Goal: Information Seeking & Learning: Learn about a topic

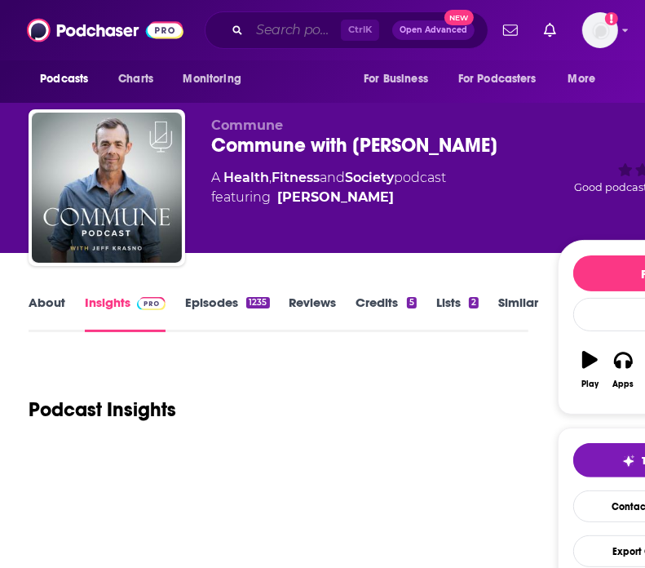
click at [323, 32] on input "Search podcasts, credits, & more..." at bounding box center [295, 30] width 91 height 26
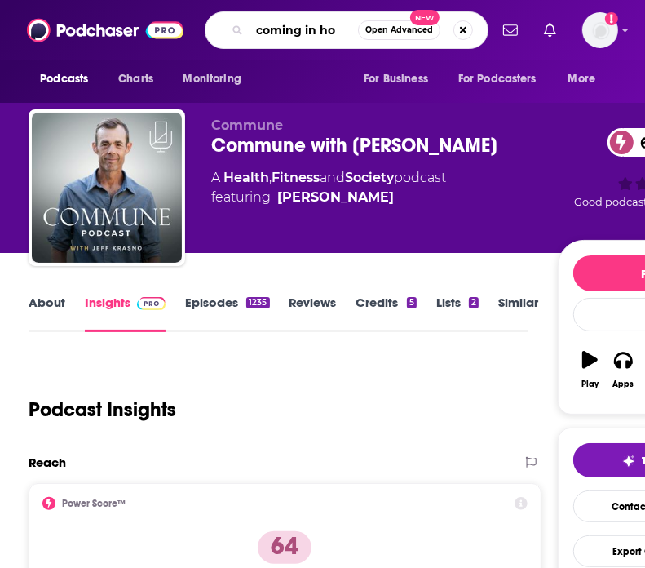
type input "coming in hot"
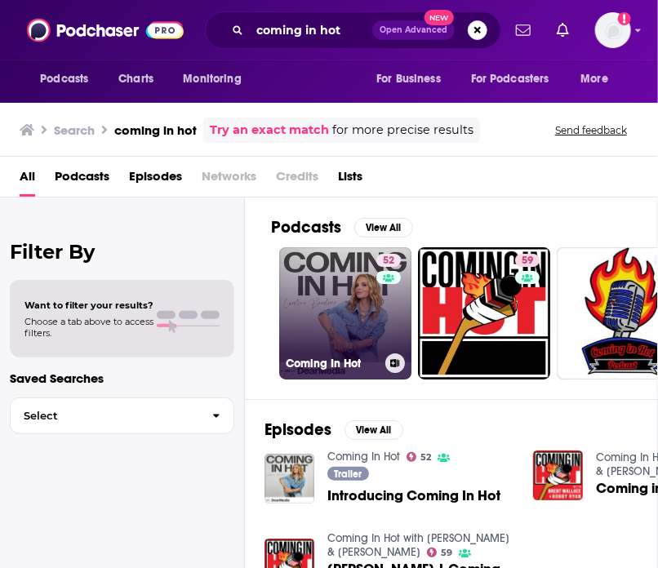
click at [330, 313] on link "52 Coming In Hot" at bounding box center [345, 313] width 132 height 132
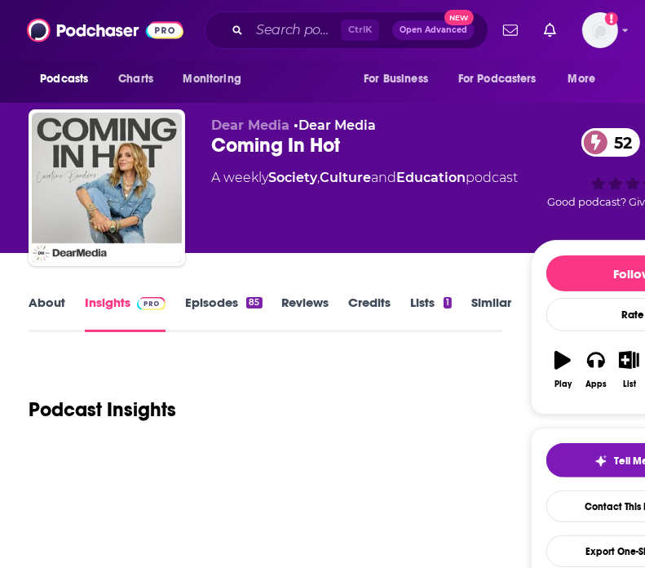
click at [38, 297] on link "About" at bounding box center [47, 314] width 37 height 38
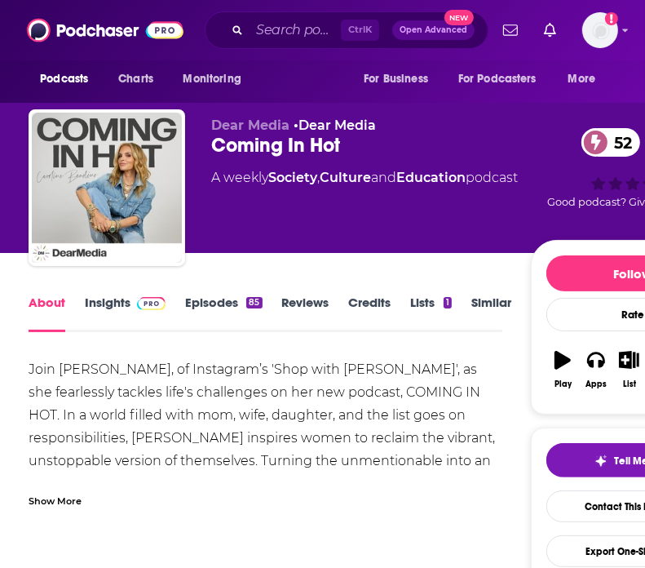
click at [74, 507] on div "Show More" at bounding box center [55, 500] width 53 height 16
